Goal: Task Accomplishment & Management: Use online tool/utility

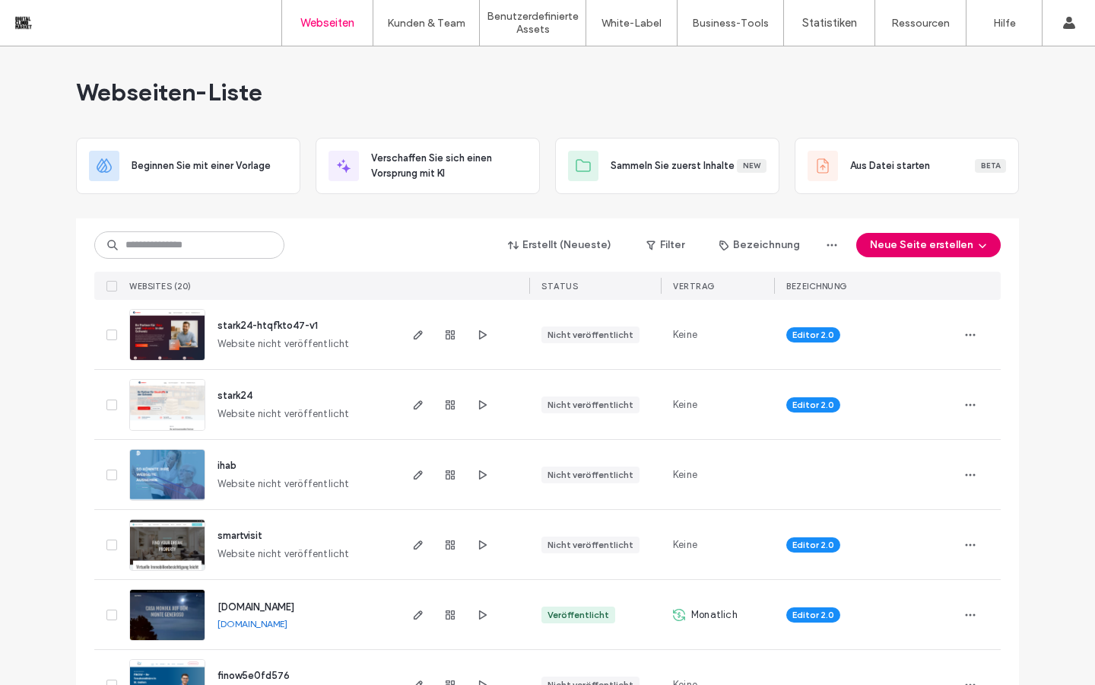
click at [936, 250] on button "Neue Seite erstellen" at bounding box center [929, 245] width 145 height 24
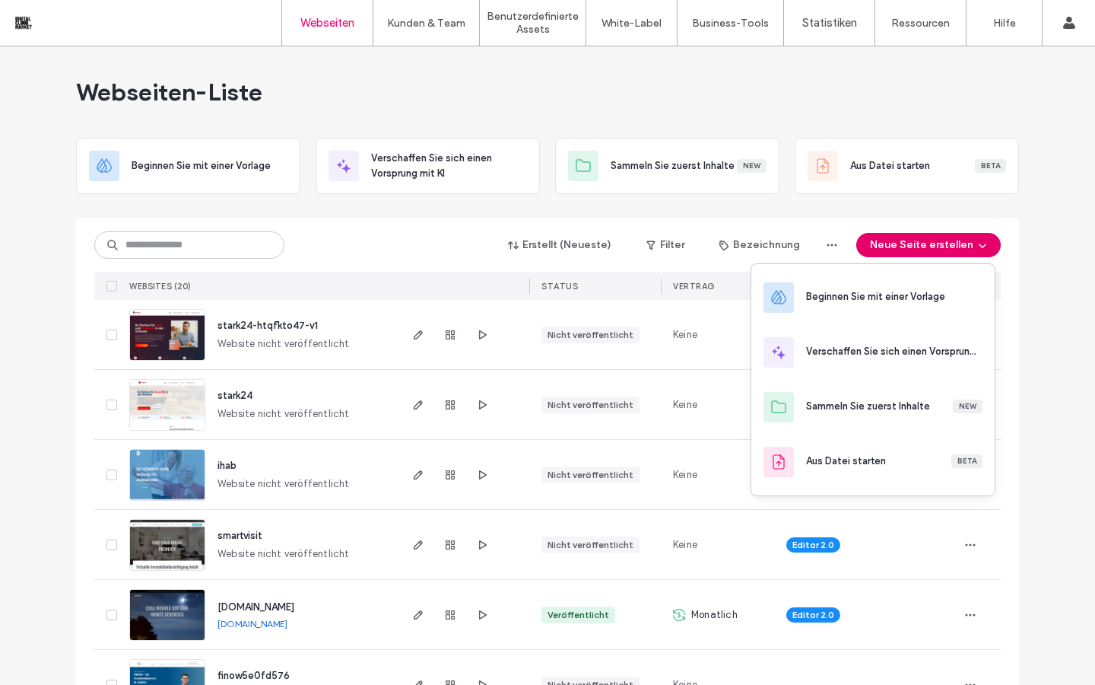
click at [914, 246] on button "Neue Seite erstellen" at bounding box center [929, 245] width 145 height 24
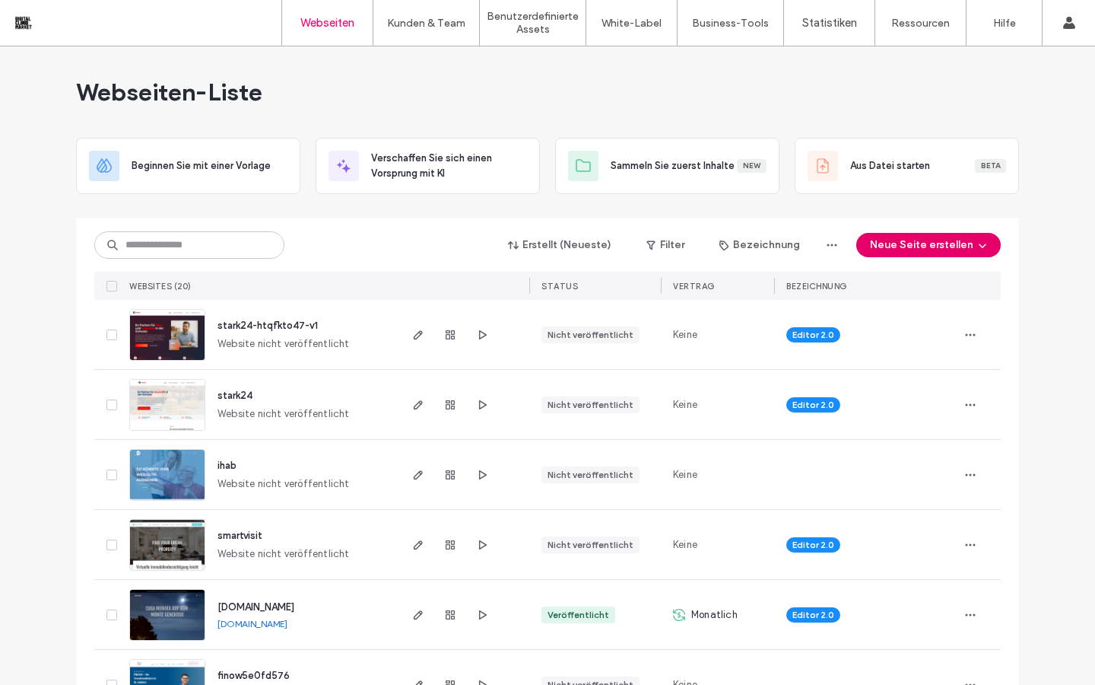
click at [914, 246] on button "Neue Seite erstellen" at bounding box center [929, 245] width 145 height 24
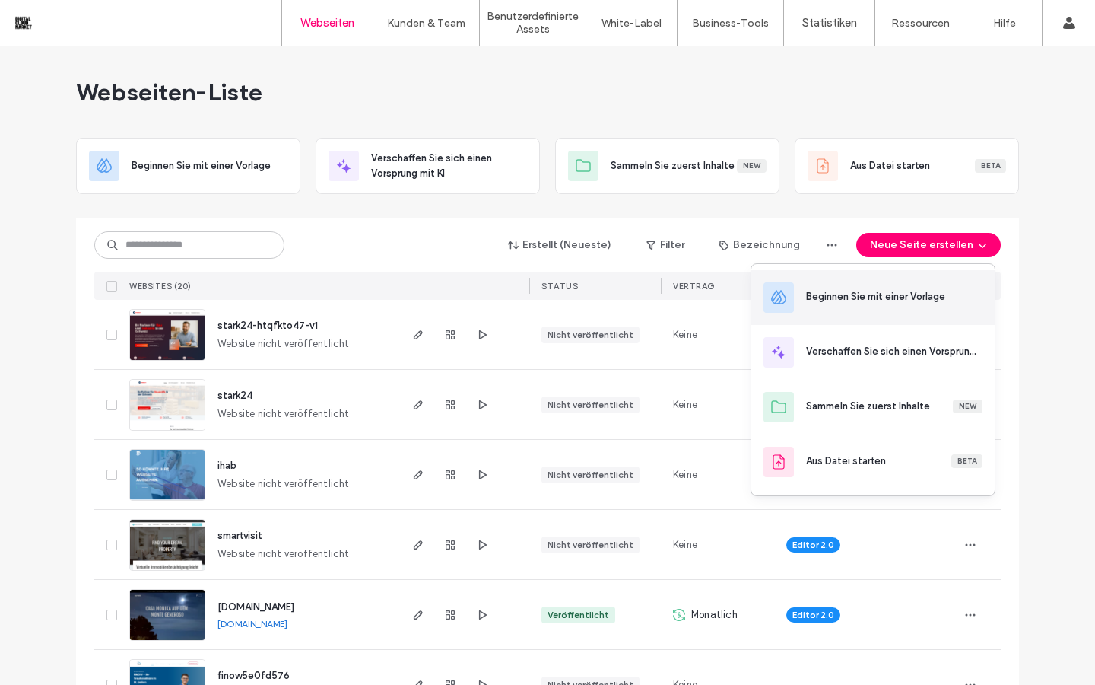
click at [897, 291] on div "Beginnen Sie mit einer Vorlage" at bounding box center [875, 296] width 139 height 15
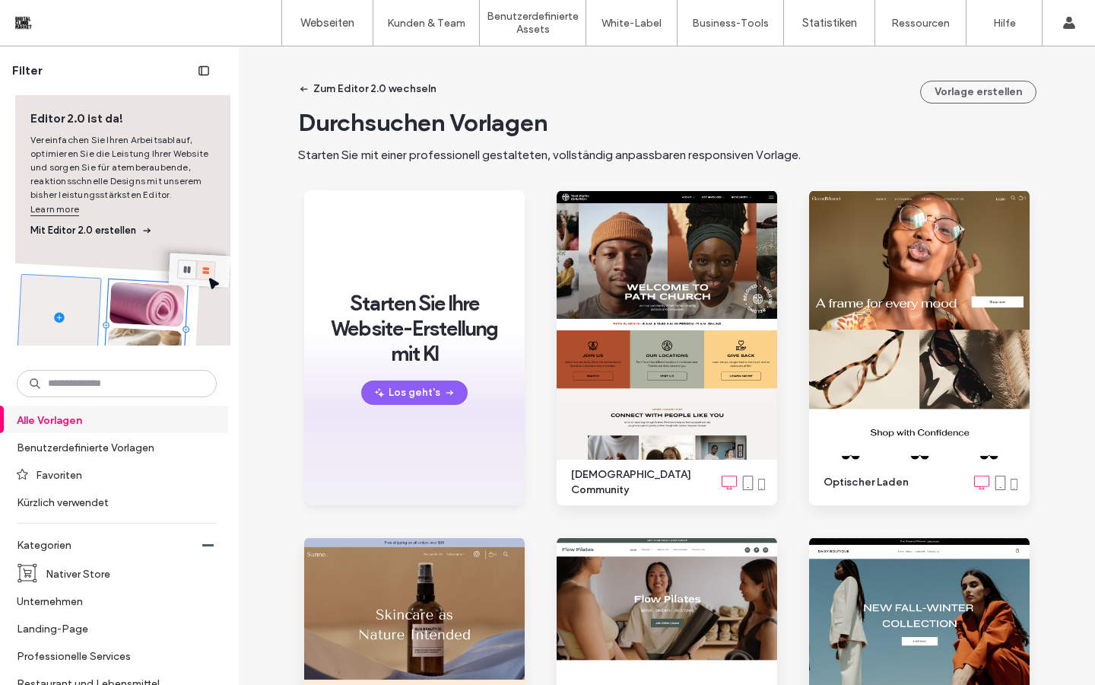
click at [106, 230] on span "Mit Editor 2.0 erstellen" at bounding box center [122, 230] width 185 height 15
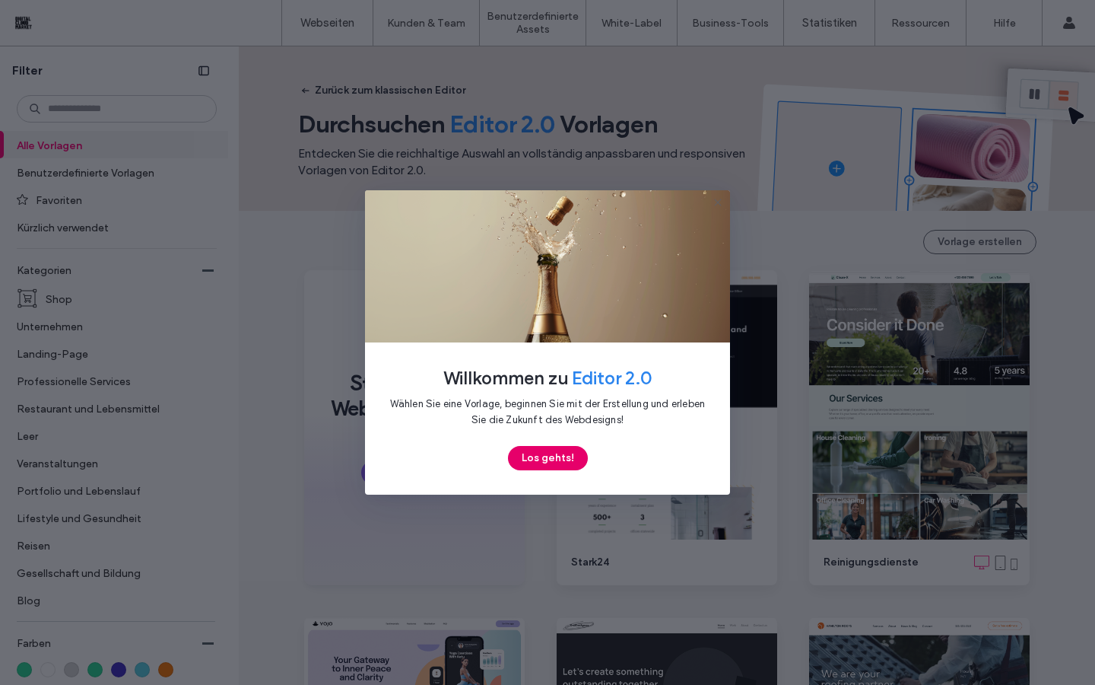
click at [555, 468] on button "Los gehts!" at bounding box center [548, 458] width 80 height 24
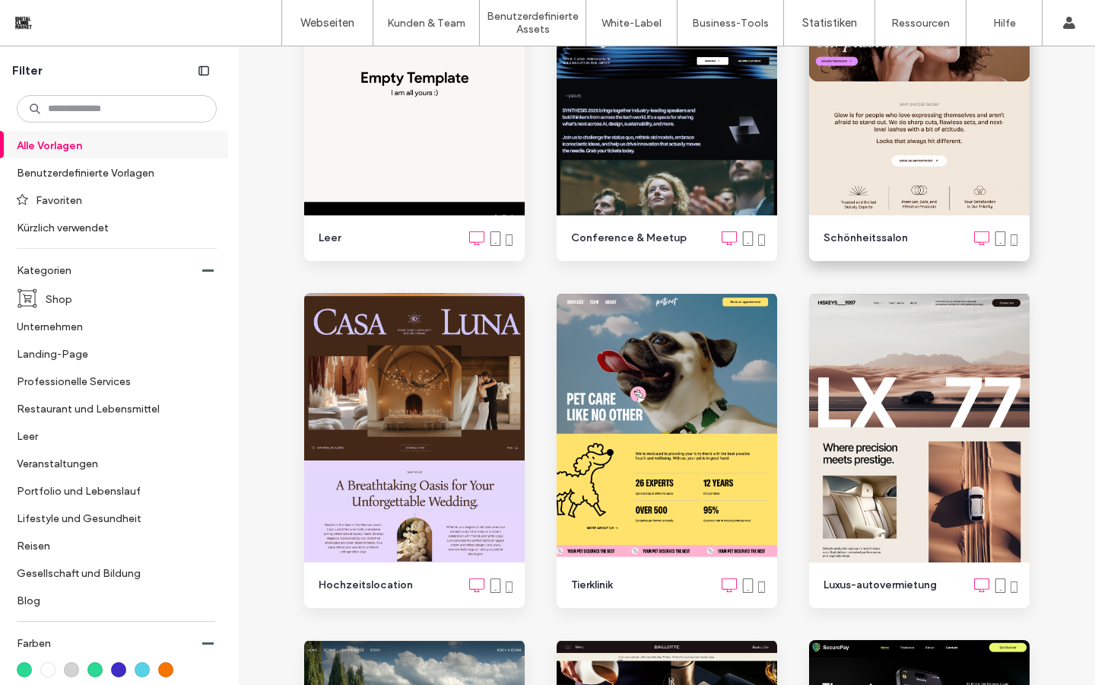
scroll to position [1229, 0]
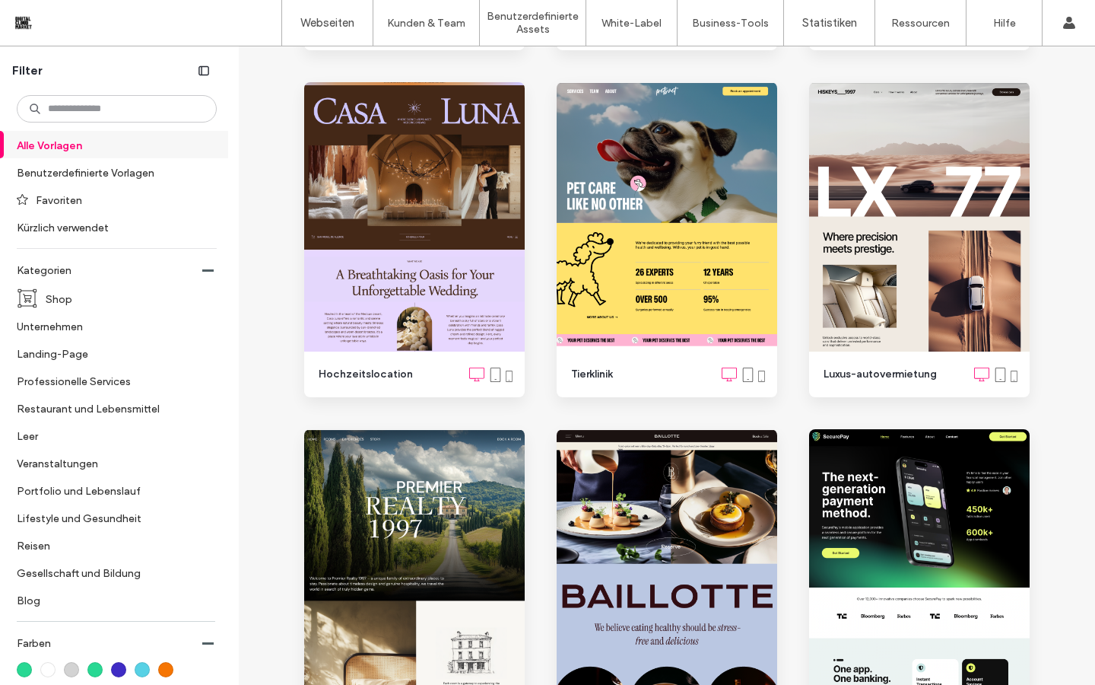
click at [105, 151] on label "Alle Vorlagen" at bounding box center [110, 145] width 186 height 27
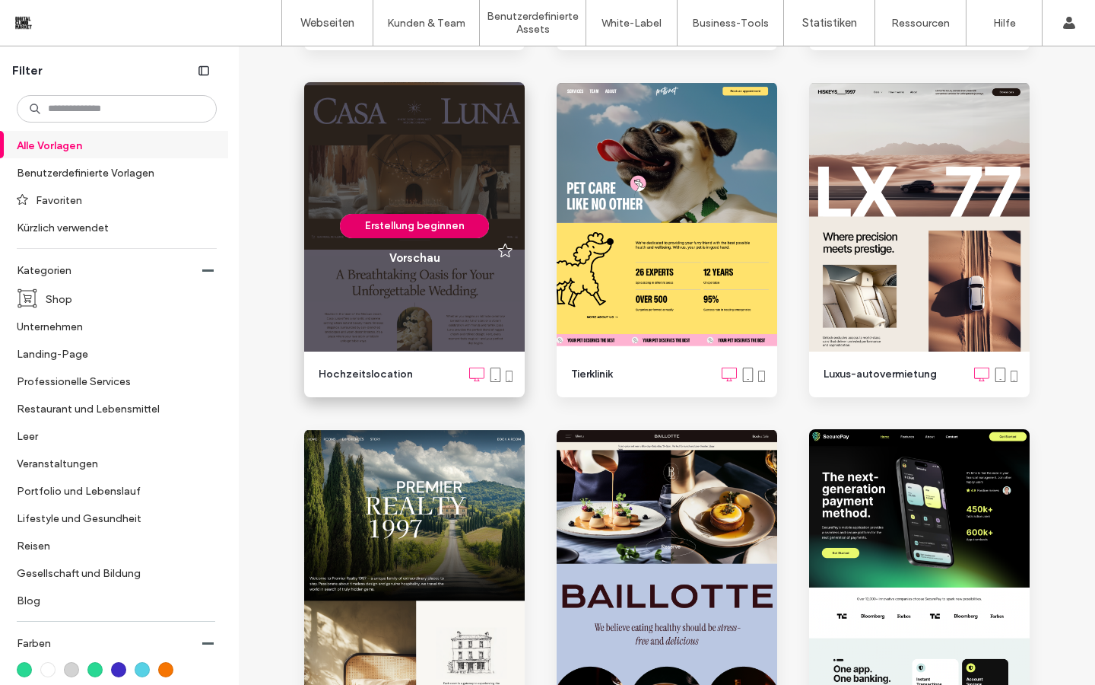
scroll to position [0, 0]
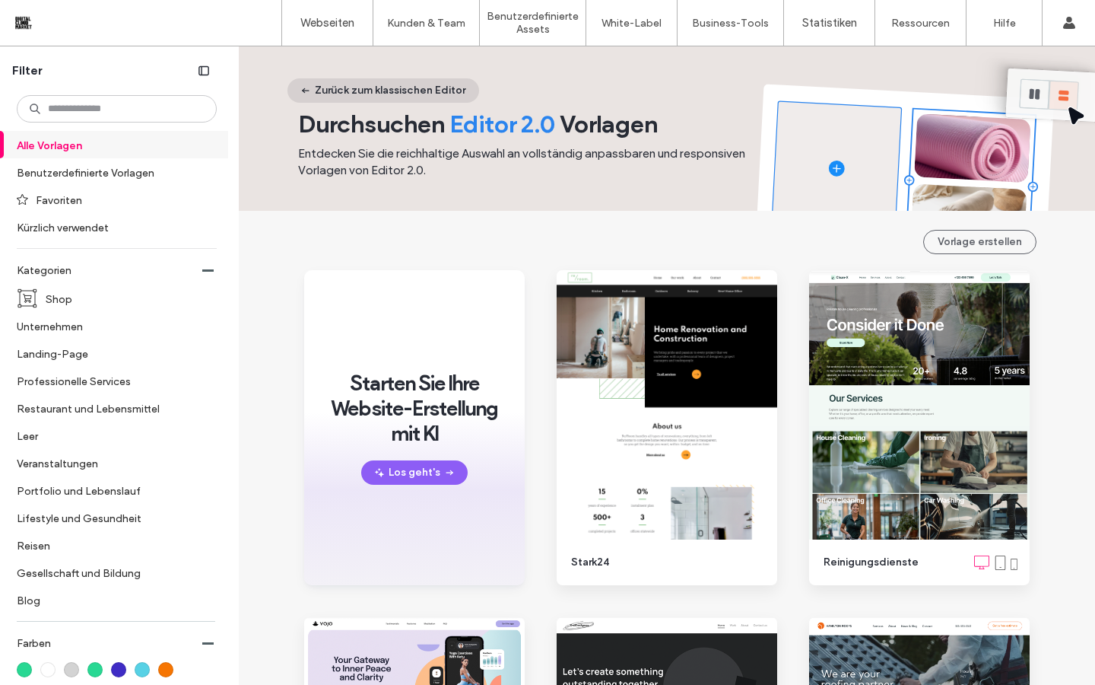
click at [336, 90] on button "Zurück zum klassischen Editor" at bounding box center [384, 90] width 192 height 24
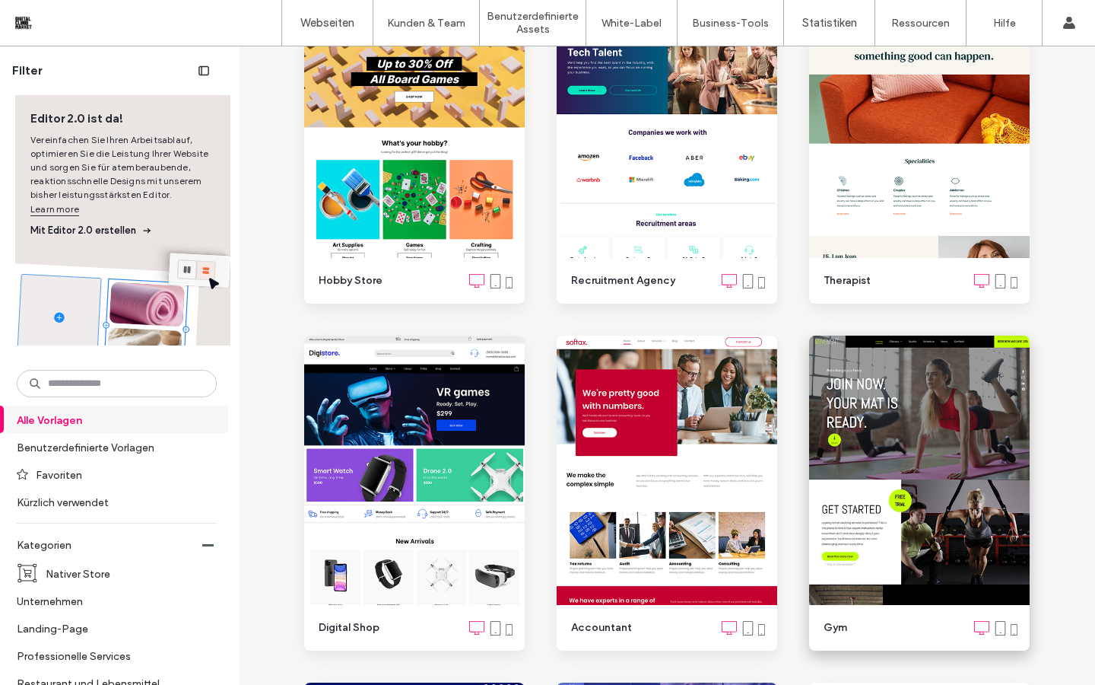
scroll to position [4054, 0]
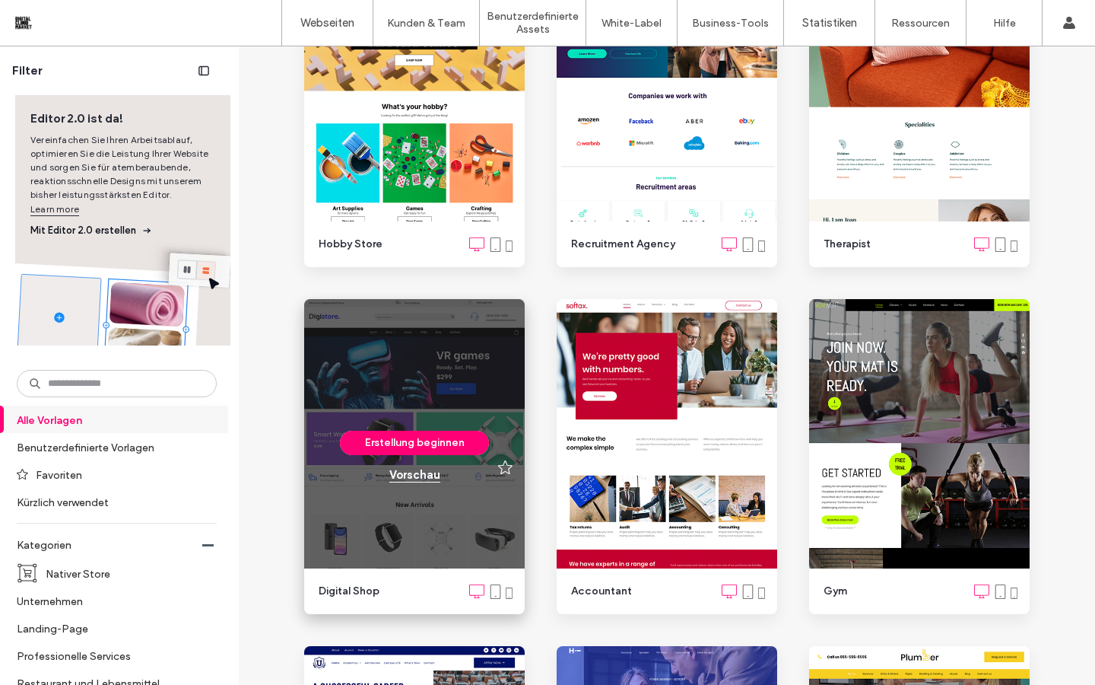
click at [417, 475] on div "Vorschau" at bounding box center [414, 475] width 51 height 14
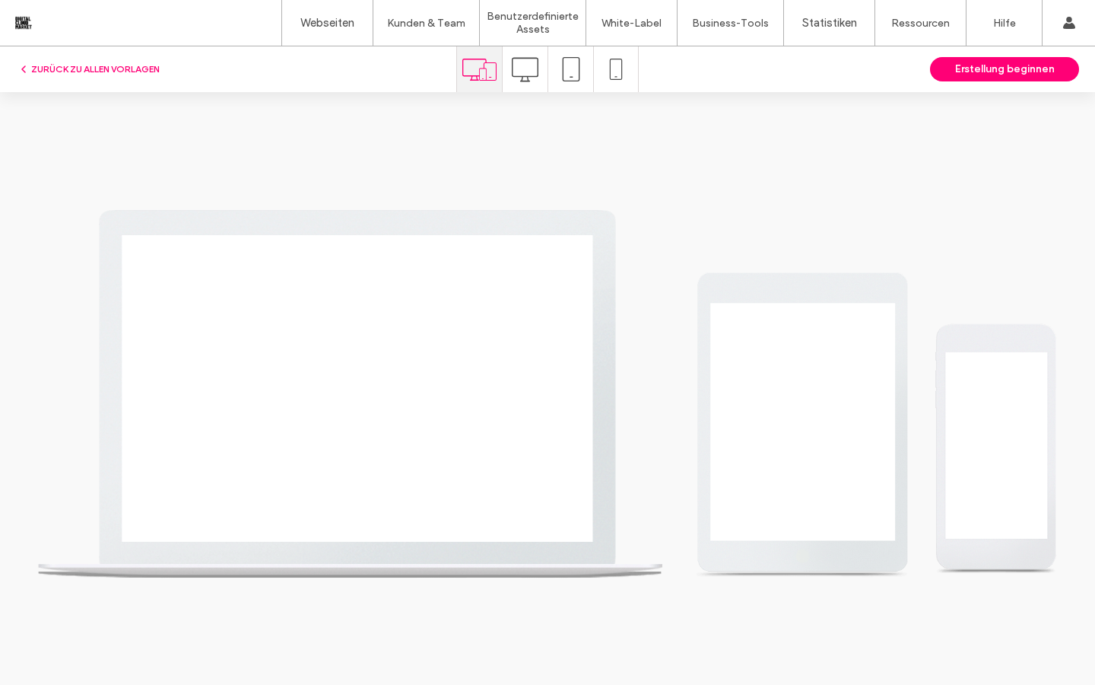
click at [526, 80] on use at bounding box center [525, 69] width 27 height 24
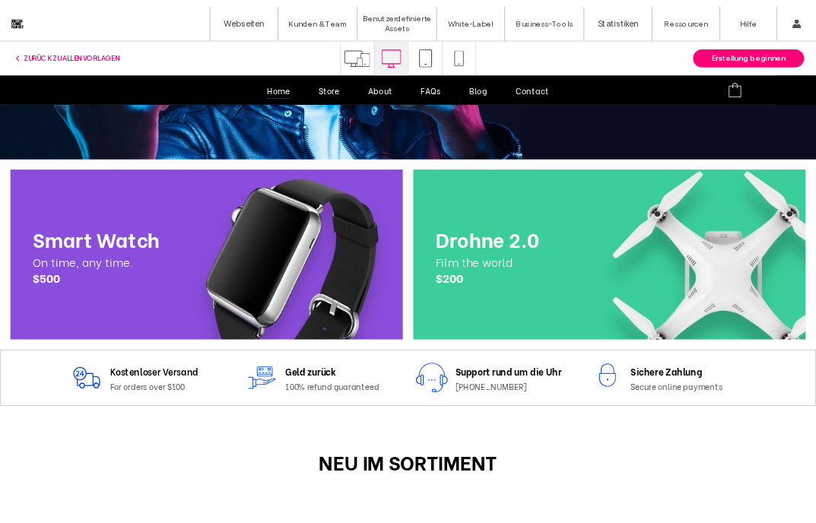
scroll to position [448, 0]
